Goal: Navigation & Orientation: Find specific page/section

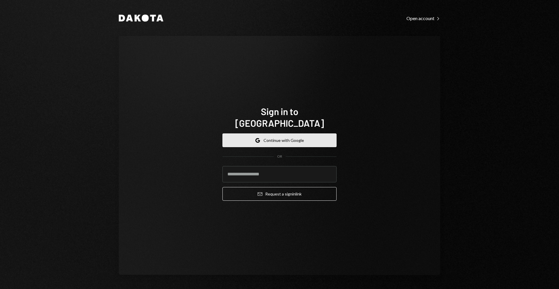
click at [298, 139] on button "Google Continue with Google" at bounding box center [280, 140] width 114 height 14
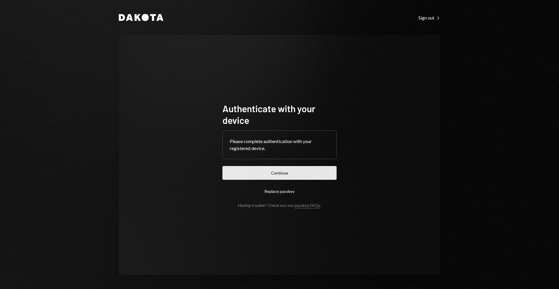
click at [289, 167] on button "Continue" at bounding box center [280, 173] width 114 height 14
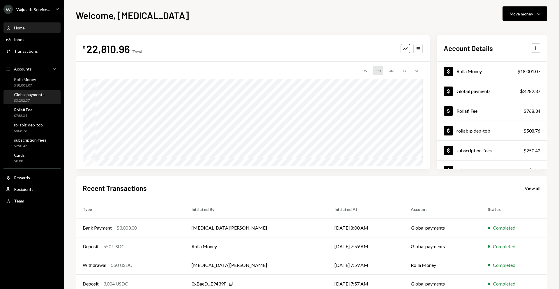
click at [26, 94] on div "Global payments" at bounding box center [29, 94] width 31 height 5
